Goal: Check status: Check status

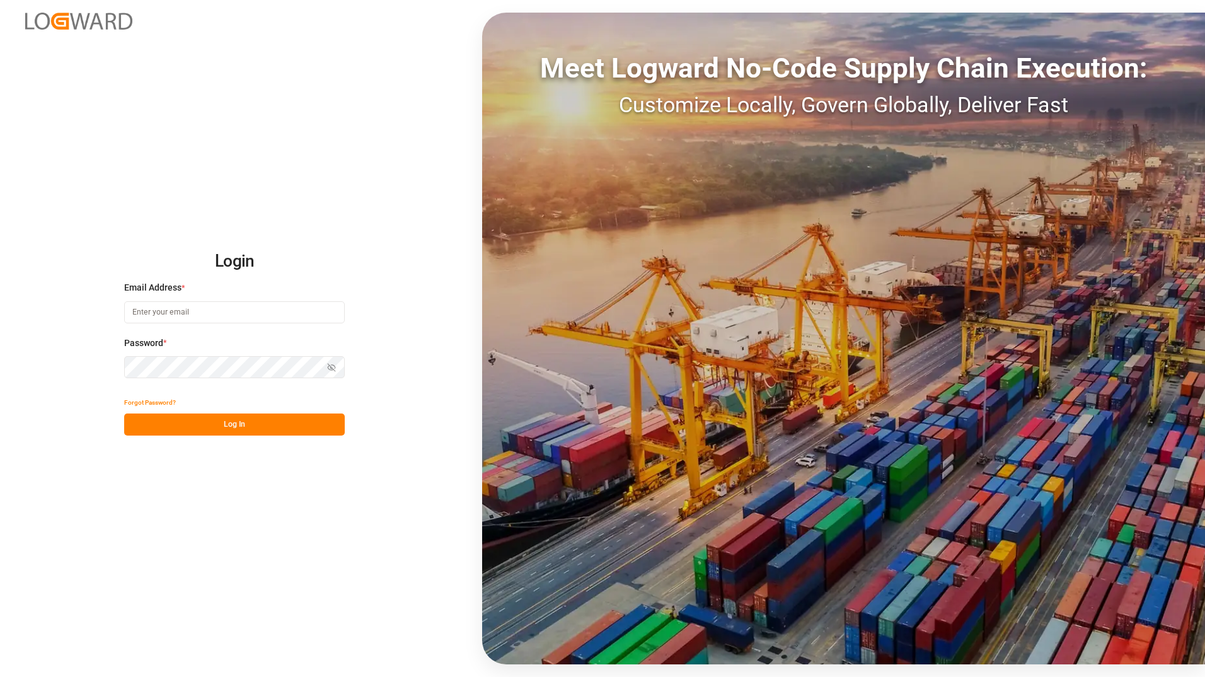
type input "[PERSON_NAME][EMAIL_ADDRESS][PERSON_NAME][DOMAIN_NAME]"
drag, startPoint x: 277, startPoint y: 415, endPoint x: 266, endPoint y: 508, distance: 92.7
click at [276, 416] on button "Log In" at bounding box center [234, 425] width 221 height 22
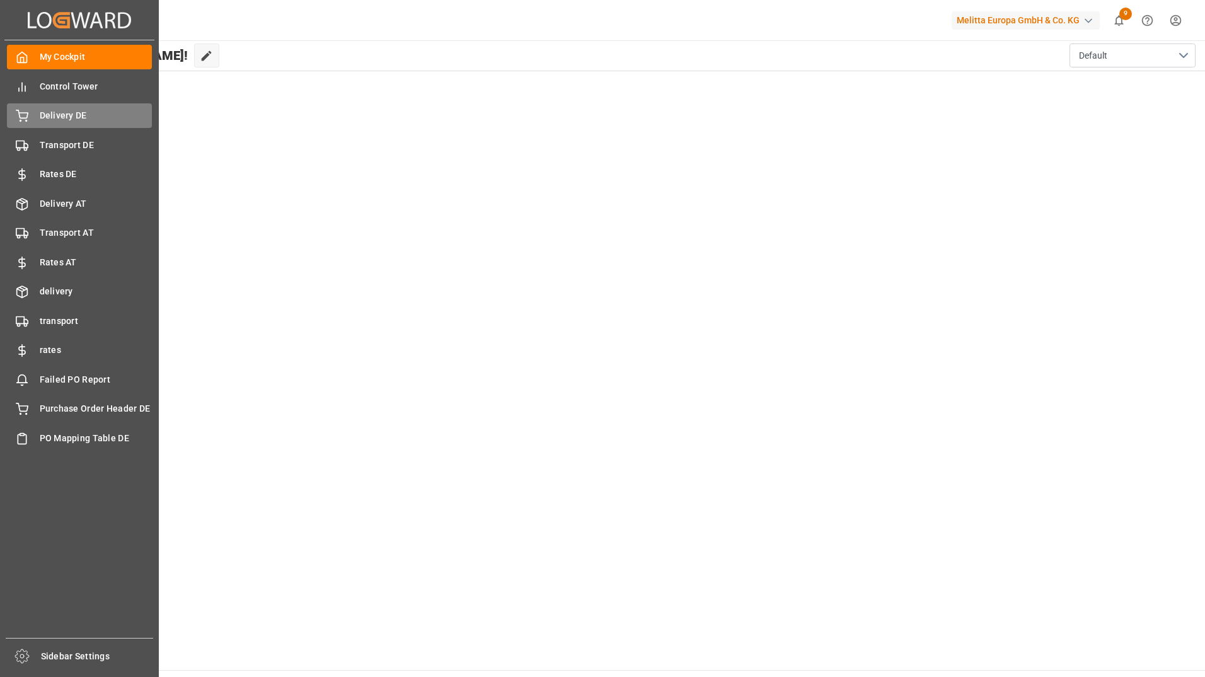
click at [105, 111] on span "Delivery DE" at bounding box center [96, 115] width 113 height 13
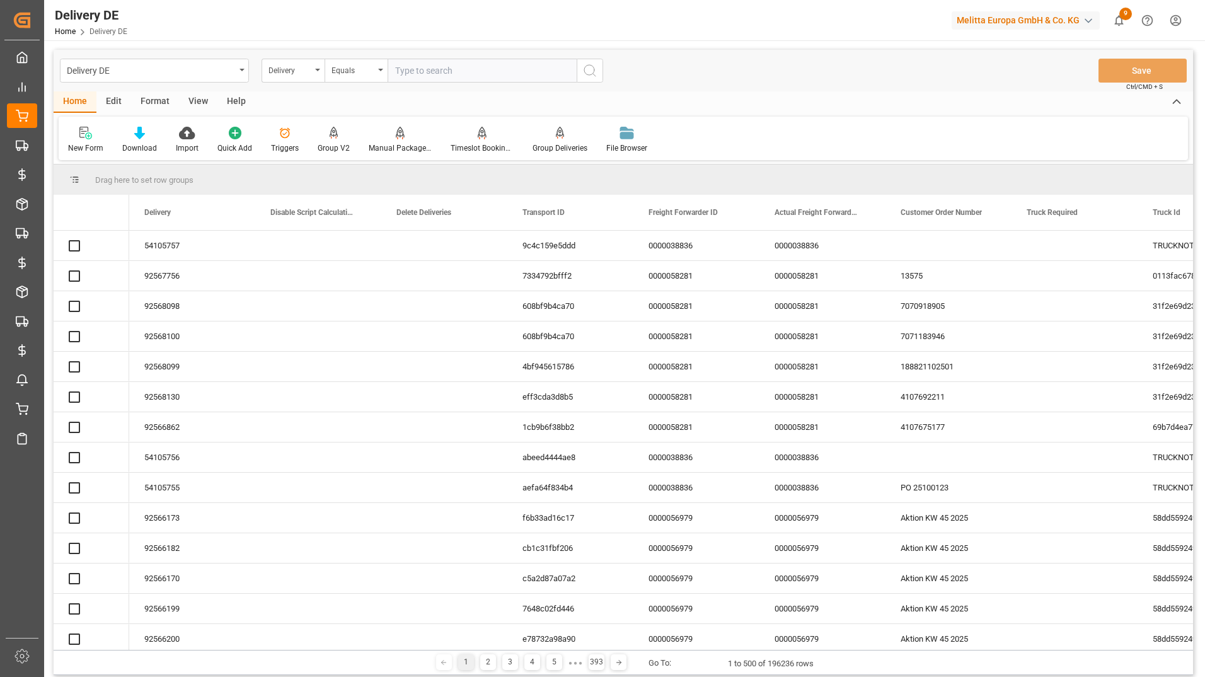
click at [194, 102] on div "View" at bounding box center [198, 101] width 38 height 21
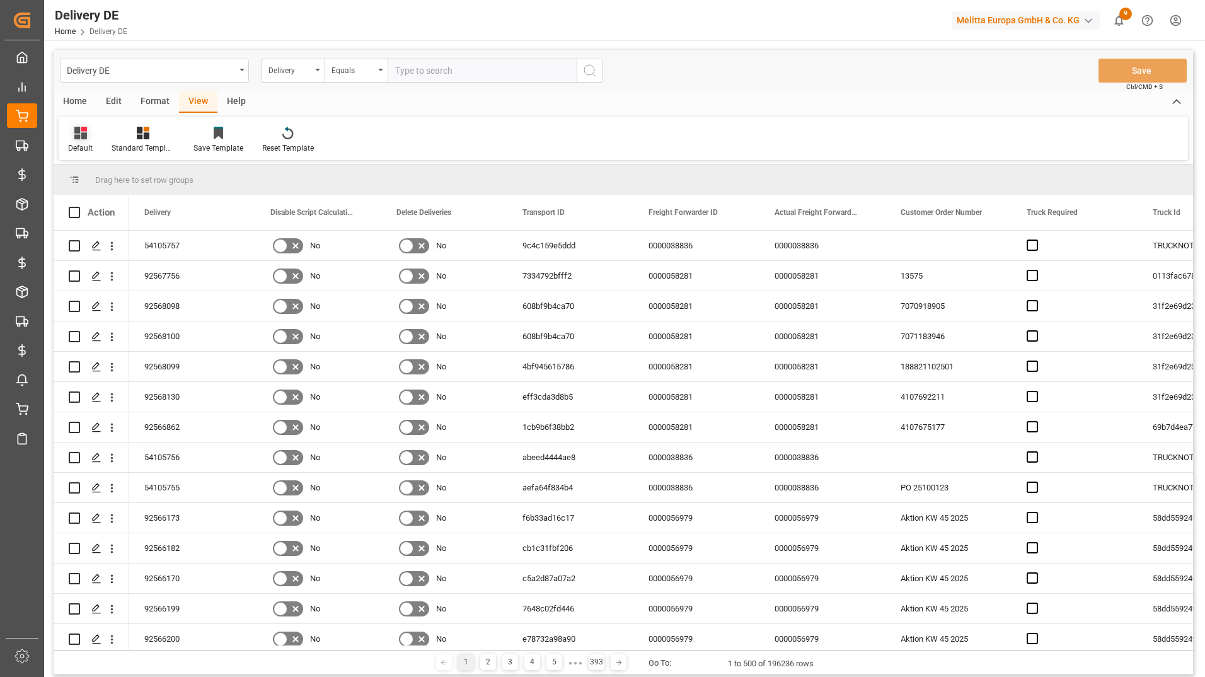
click at [79, 143] on div "Default" at bounding box center [80, 147] width 25 height 11
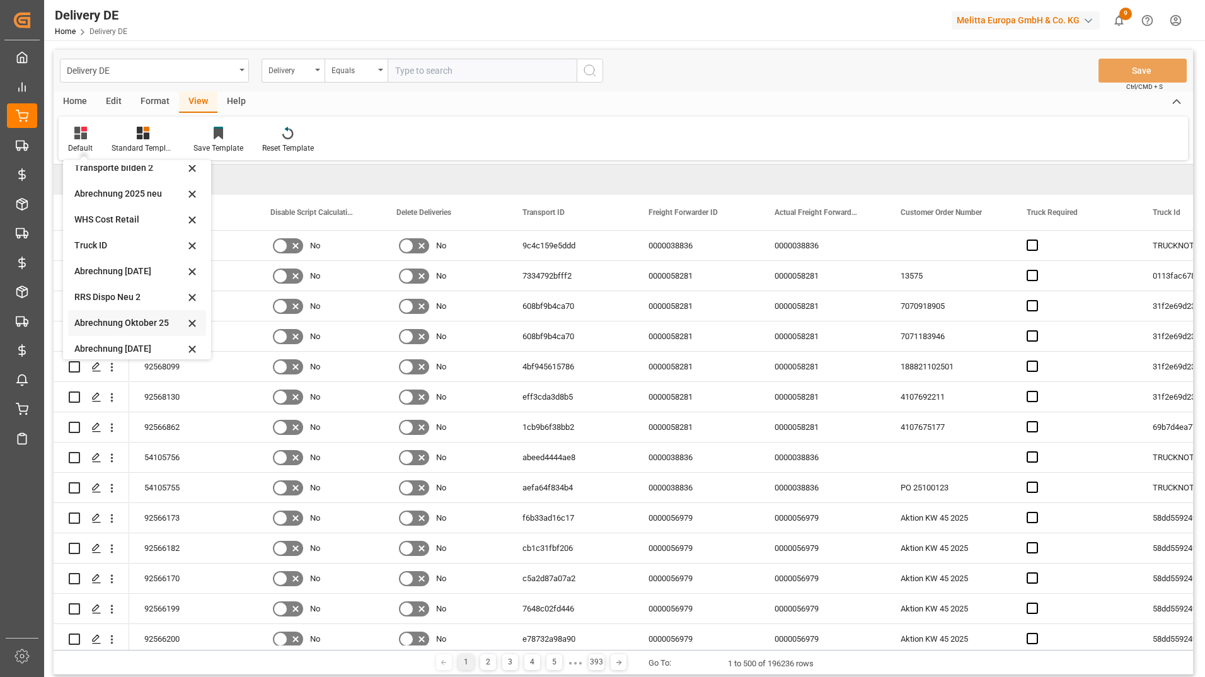
scroll to position [638, 0]
click at [133, 336] on div "Abrechnung [DATE]" at bounding box center [129, 341] width 110 height 13
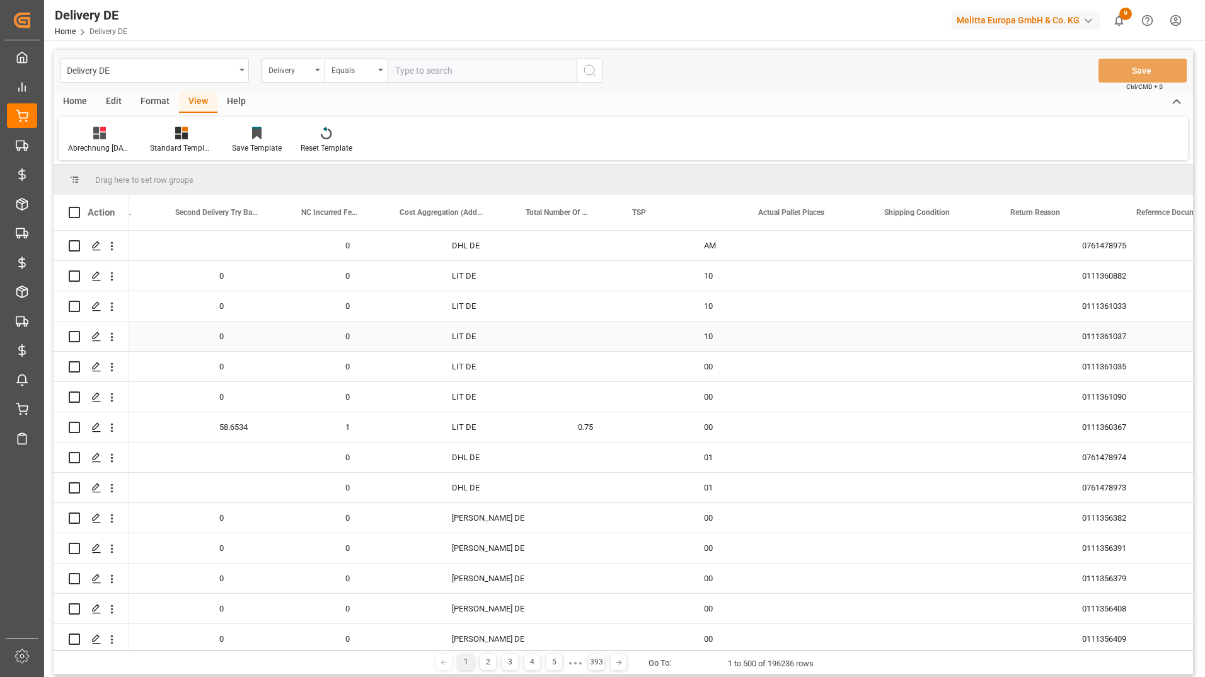
scroll to position [0, 1979]
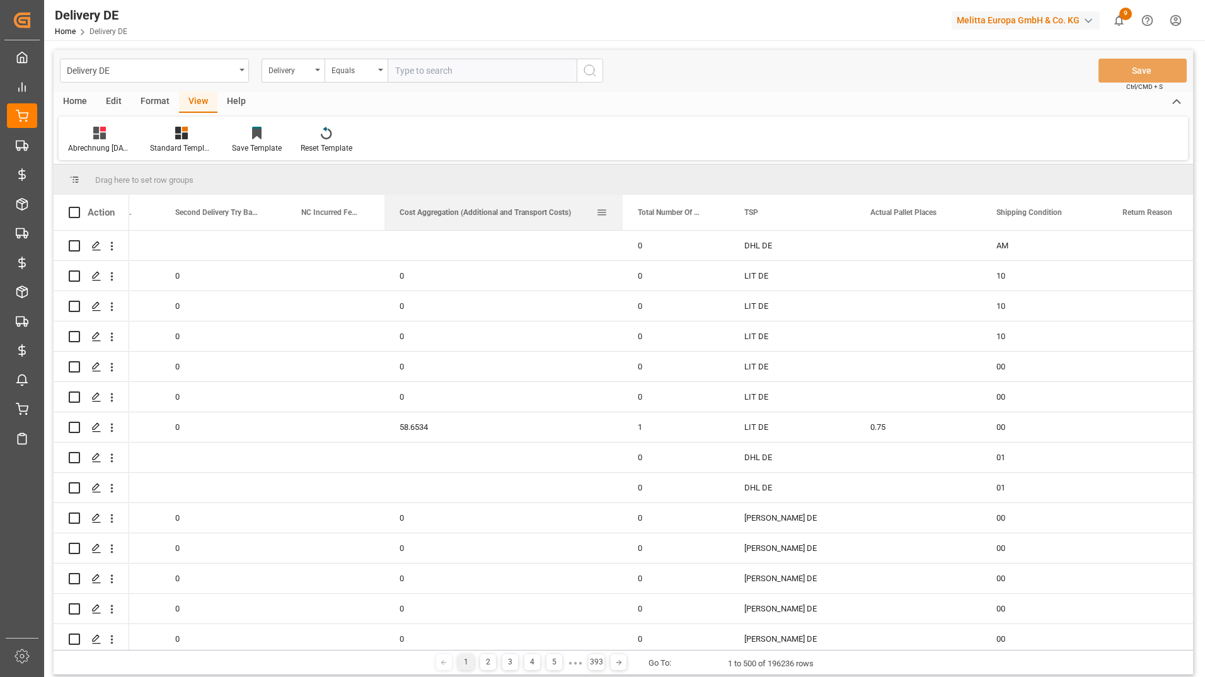
drag, startPoint x: 540, startPoint y: 210, endPoint x: 622, endPoint y: 209, distance: 82.0
click at [622, 209] on div at bounding box center [622, 212] width 5 height 35
